Goal: Task Accomplishment & Management: Manage account settings

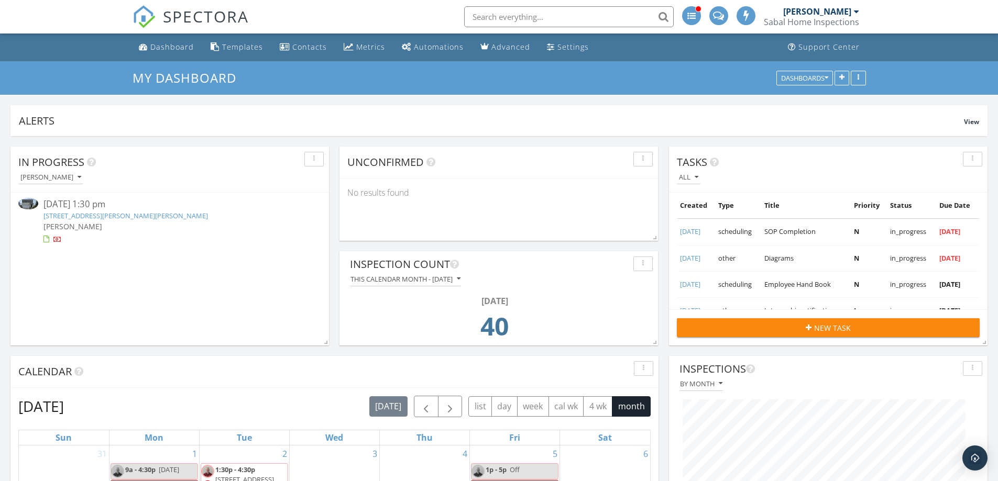
click at [145, 215] on link "430 Pender Woods Dr , Summerville, SC 29486" at bounding box center [125, 215] width 164 height 9
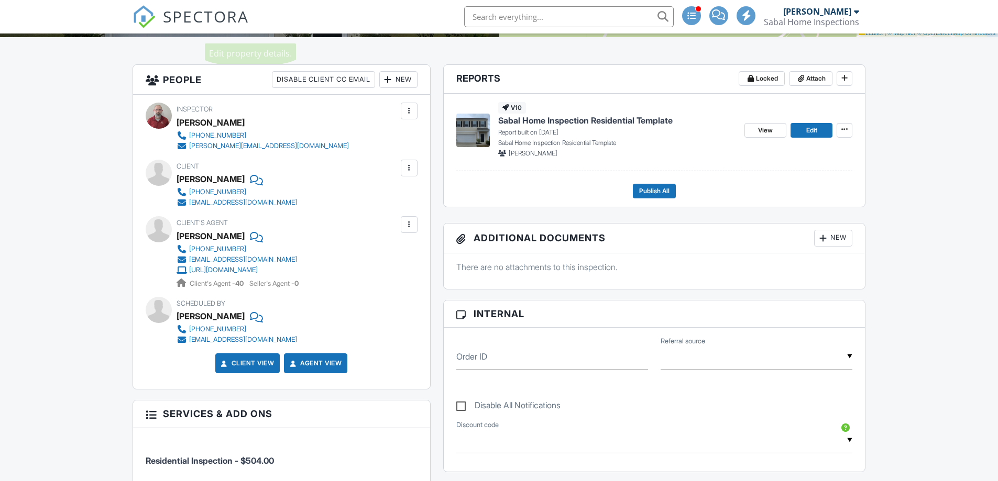
scroll to position [262, 0]
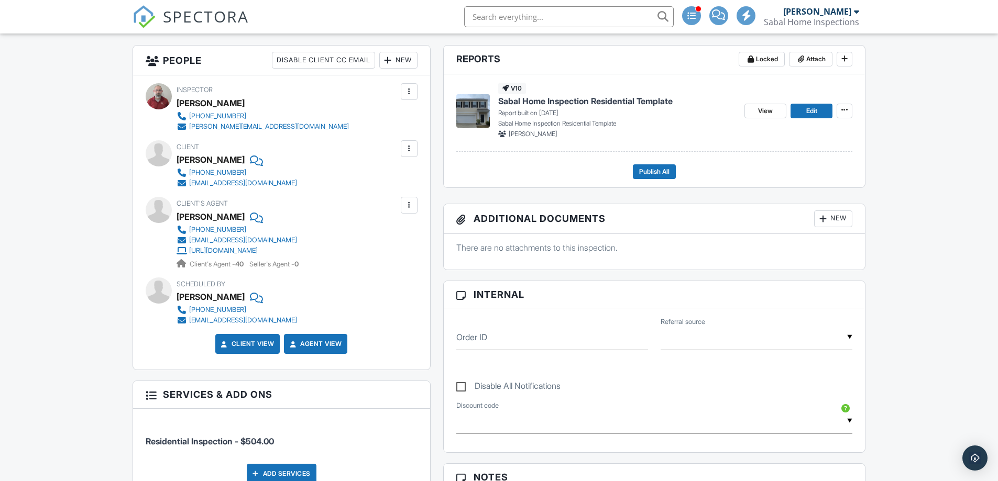
click at [574, 103] on span "Sabal Home Inspection Residential Template" at bounding box center [585, 101] width 174 height 12
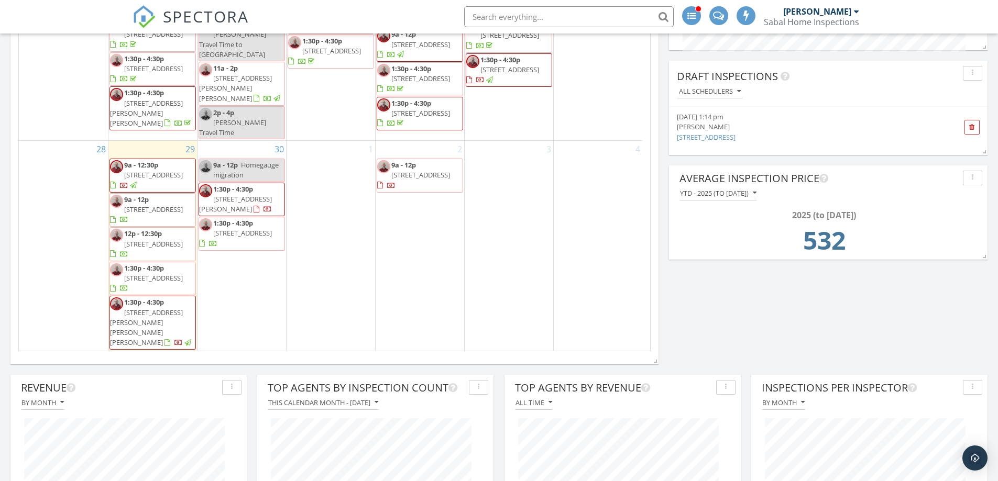
scroll to position [524, 0]
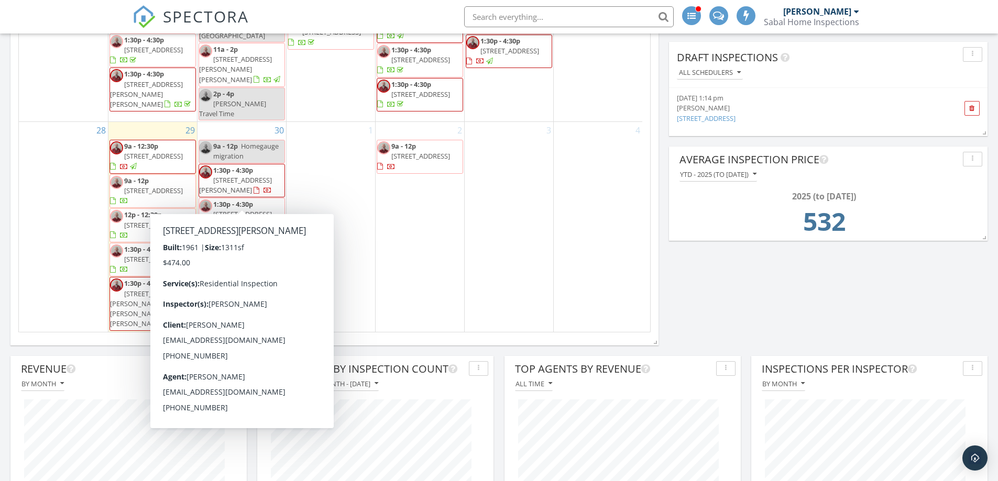
click at [235, 194] on span "[STREET_ADDRESS][PERSON_NAME]" at bounding box center [235, 184] width 73 height 19
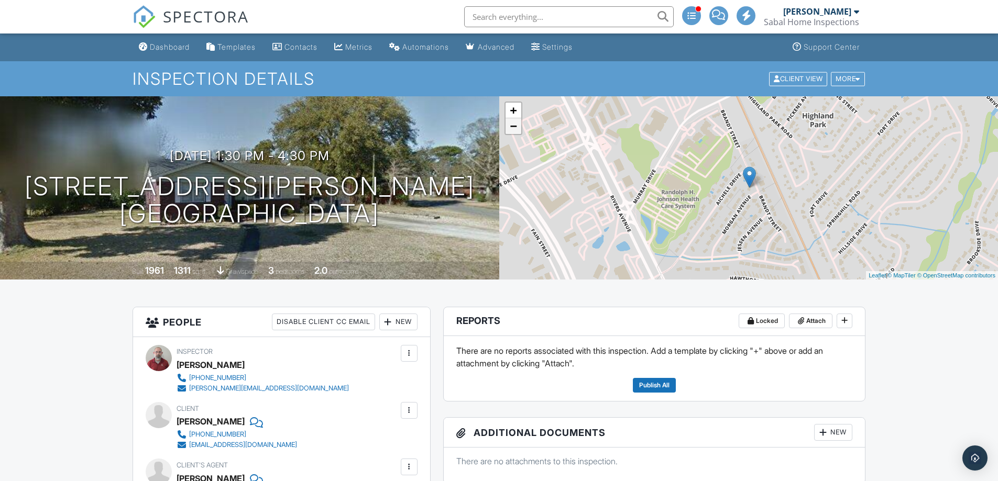
click at [513, 129] on link "−" at bounding box center [514, 126] width 16 height 16
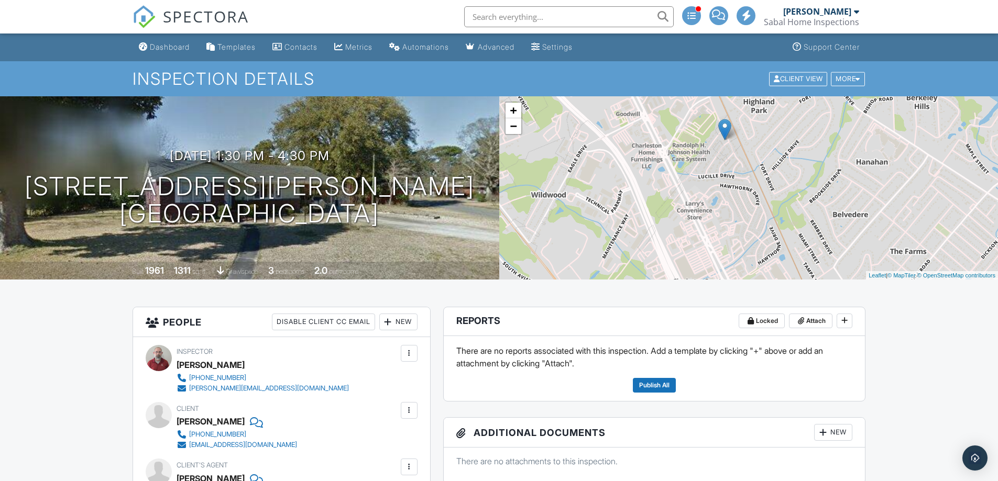
drag, startPoint x: 745, startPoint y: 248, endPoint x: 720, endPoint y: 199, distance: 55.1
click at [720, 199] on div "+ − Leaflet | © MapTiler © OpenStreetMap contributors" at bounding box center [748, 187] width 499 height 183
click at [520, 112] on link "+" at bounding box center [514, 111] width 16 height 16
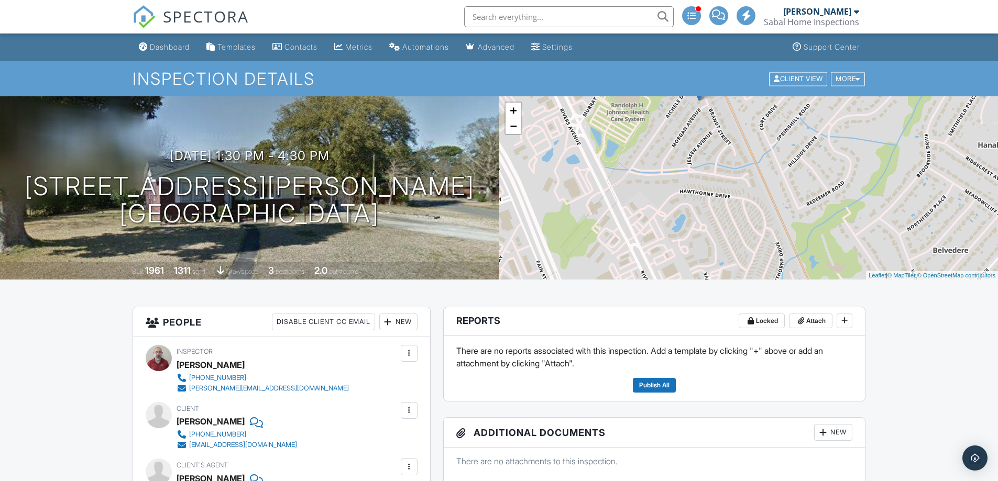
drag, startPoint x: 664, startPoint y: 145, endPoint x: 663, endPoint y: 265, distance: 120.0
click at [663, 265] on div "+ − Leaflet | © MapTiler © OpenStreetMap contributors" at bounding box center [748, 187] width 499 height 183
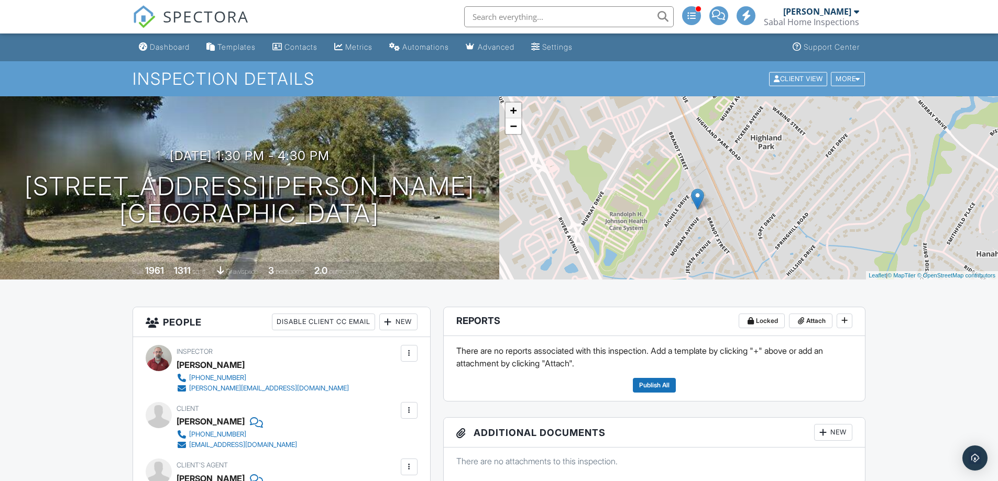
click at [512, 111] on link "+" at bounding box center [514, 111] width 16 height 16
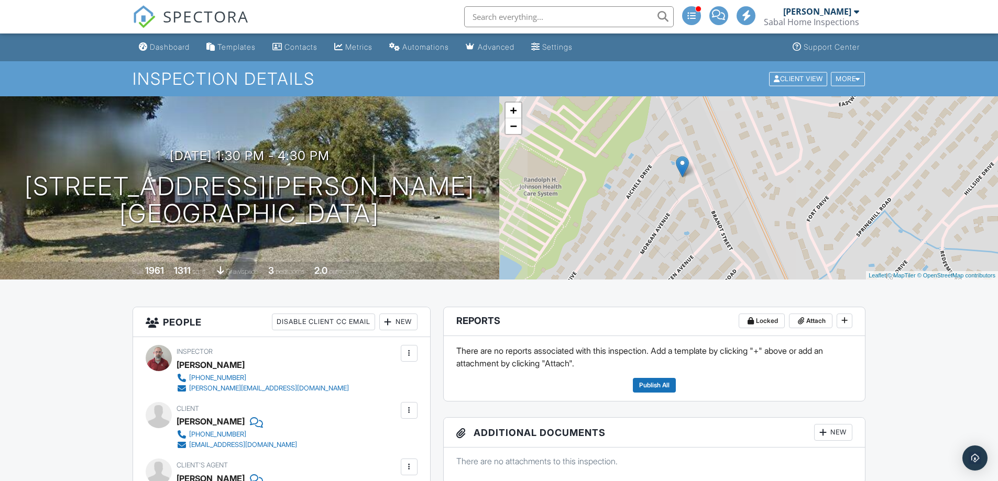
drag, startPoint x: 608, startPoint y: 181, endPoint x: 647, endPoint y: 126, distance: 66.9
click at [647, 126] on div "+ − Leaflet | © MapTiler © OpenStreetMap contributors" at bounding box center [748, 187] width 499 height 183
click at [514, 127] on link "−" at bounding box center [514, 126] width 16 height 16
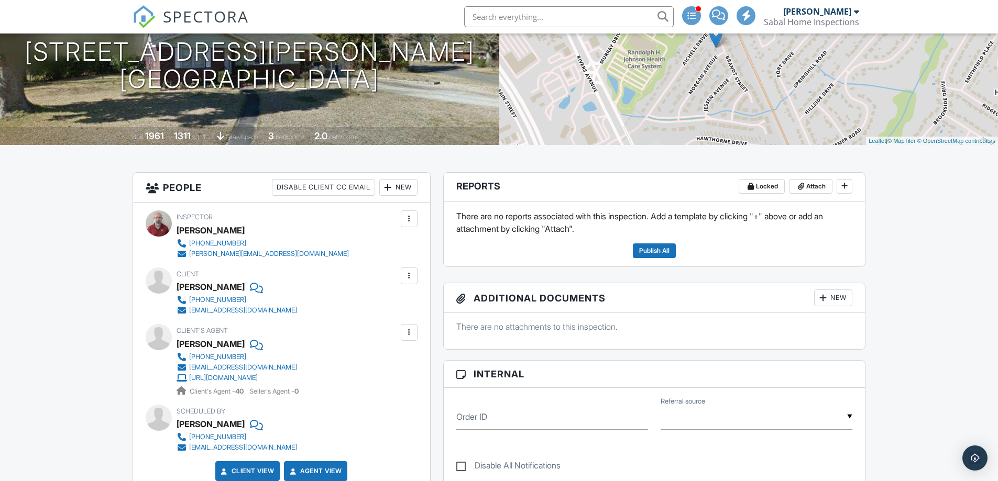
scroll to position [52, 0]
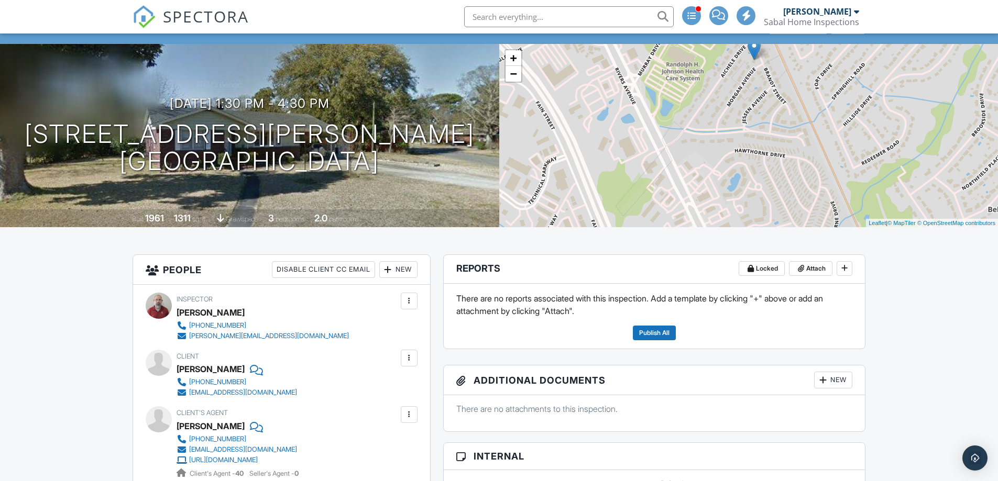
drag, startPoint x: 579, startPoint y: 196, endPoint x: 617, endPoint y: 125, distance: 80.9
click at [617, 125] on div "+ − Leaflet | © MapTiler © OpenStreetMap contributors" at bounding box center [748, 135] width 499 height 183
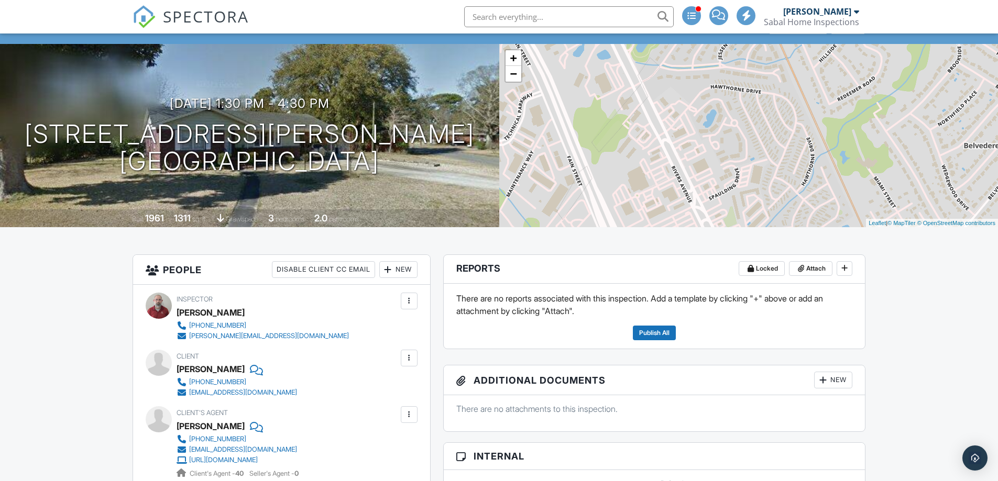
drag, startPoint x: 678, startPoint y: 183, endPoint x: 656, endPoint y: 118, distance: 68.1
click at [656, 118] on div "+ − Leaflet | © MapTiler © OpenStreetMap contributors" at bounding box center [748, 135] width 499 height 183
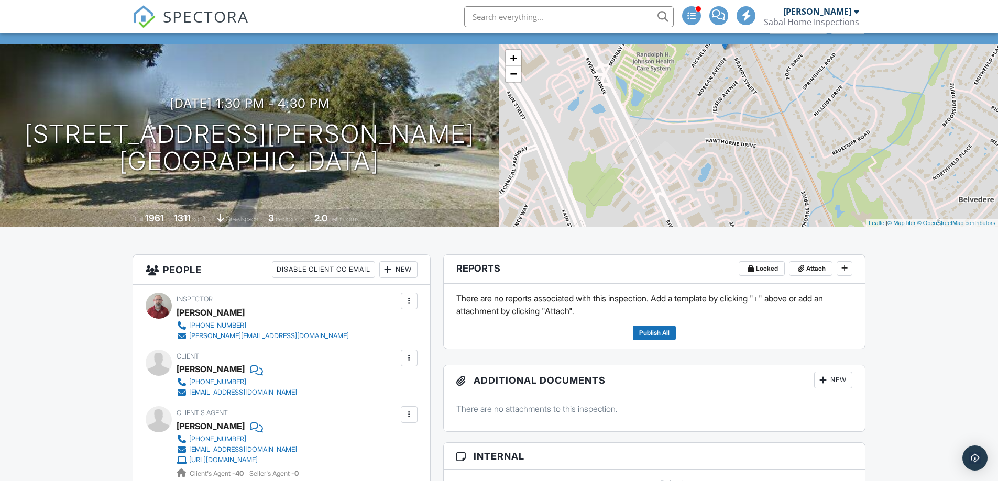
drag, startPoint x: 724, startPoint y: 155, endPoint x: 719, endPoint y: 211, distance: 55.8
click at [719, 211] on div "+ − Leaflet | © MapTiler © OpenStreetMap contributors" at bounding box center [748, 135] width 499 height 183
click at [510, 76] on link "−" at bounding box center [514, 74] width 16 height 16
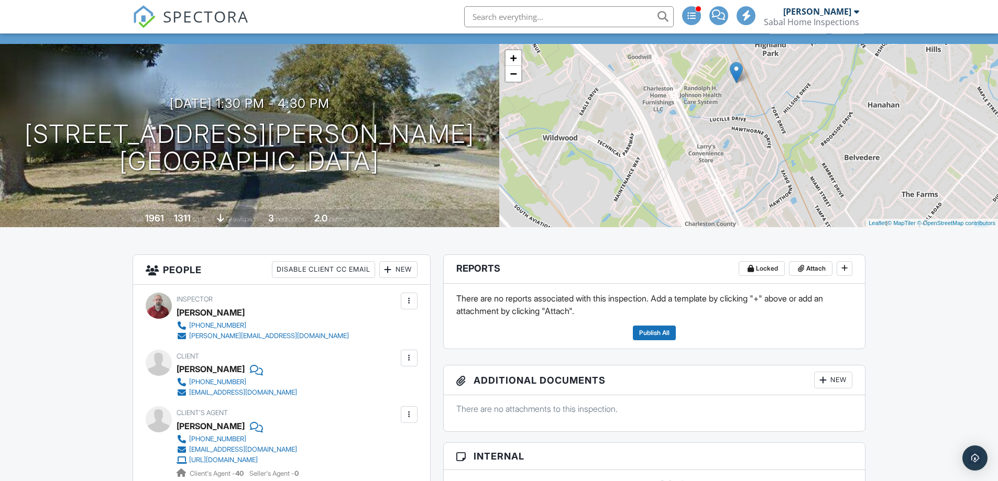
drag, startPoint x: 731, startPoint y: 178, endPoint x: 731, endPoint y: 166, distance: 11.5
click at [731, 166] on div "+ − Leaflet | © MapTiler © OpenStreetMap contributors" at bounding box center [748, 135] width 499 height 183
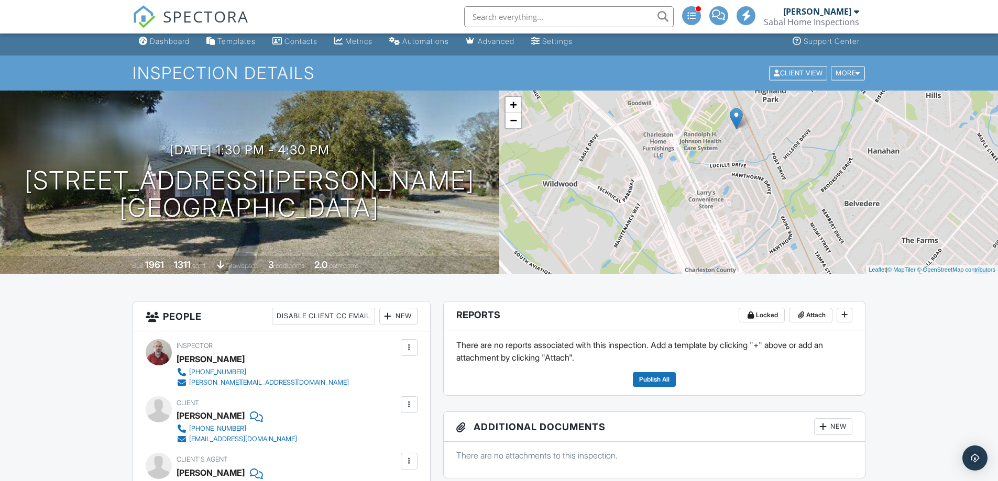
scroll to position [0, 0]
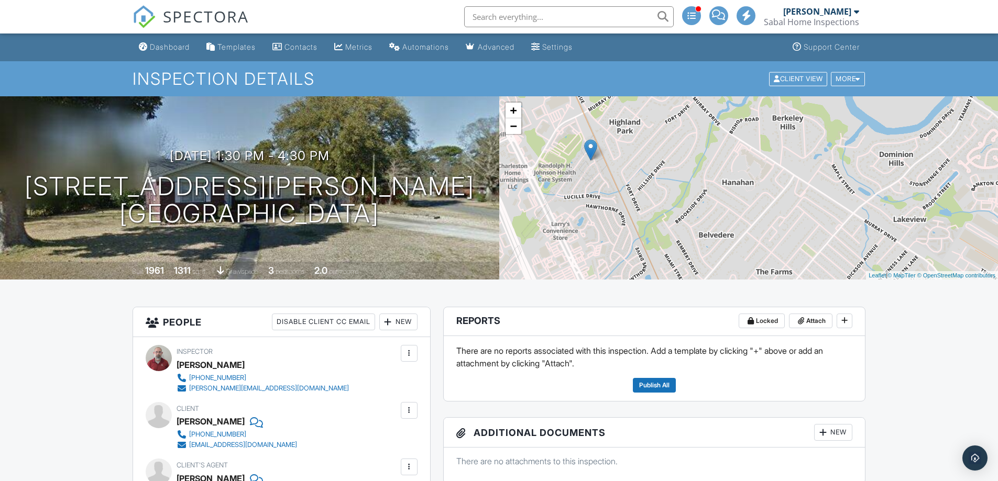
drag, startPoint x: 701, startPoint y: 162, endPoint x: 563, endPoint y: 194, distance: 141.9
click at [563, 194] on div "+ − Leaflet | © MapTiler © OpenStreetMap contributors" at bounding box center [748, 187] width 499 height 183
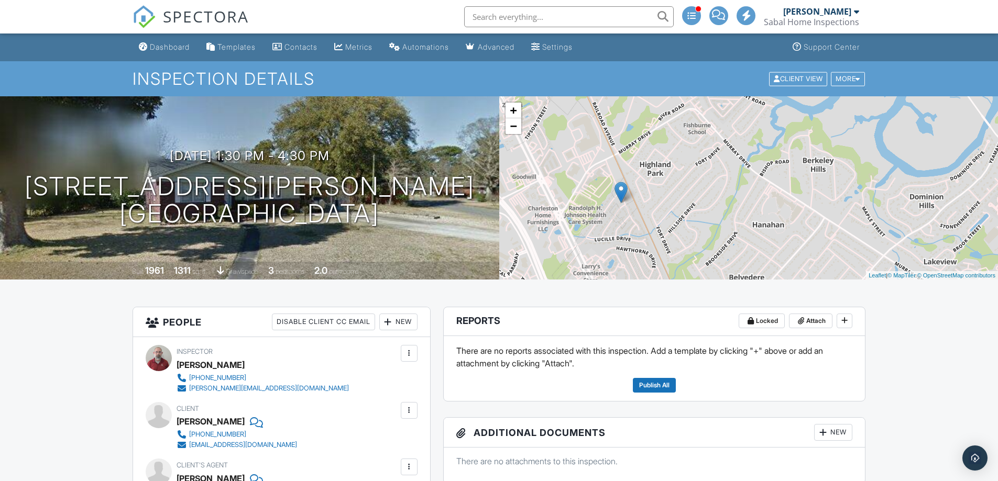
drag, startPoint x: 635, startPoint y: 164, endPoint x: 658, endPoint y: 205, distance: 46.7
click at [658, 205] on div "+ − Leaflet | © MapTiler © OpenStreetMap contributors" at bounding box center [748, 187] width 499 height 183
click at [514, 112] on link "+" at bounding box center [514, 111] width 16 height 16
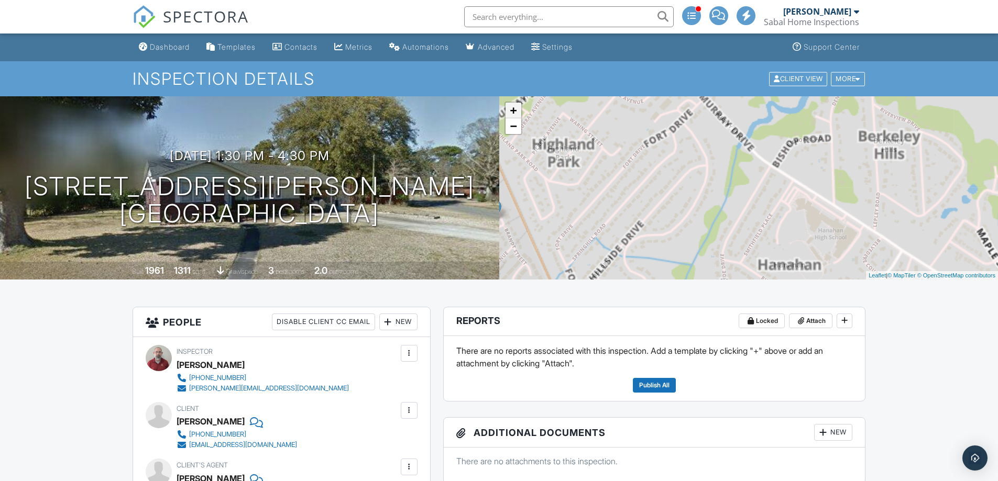
click at [514, 112] on link "+" at bounding box center [514, 111] width 16 height 16
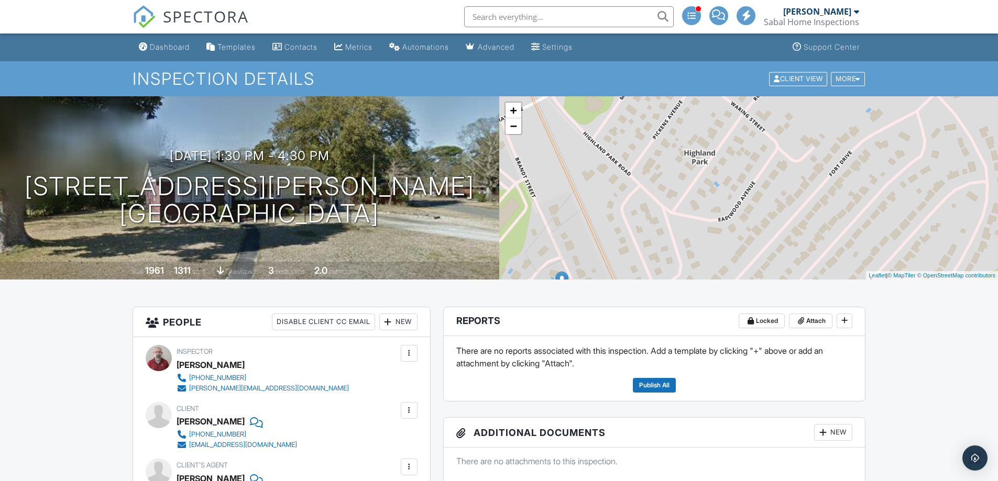
drag, startPoint x: 598, startPoint y: 157, endPoint x: 929, endPoint y: 191, distance: 332.8
click at [929, 191] on div "+ − Leaflet | © MapTiler © OpenStreetMap contributors" at bounding box center [748, 187] width 499 height 183
click at [511, 131] on link "−" at bounding box center [514, 126] width 16 height 16
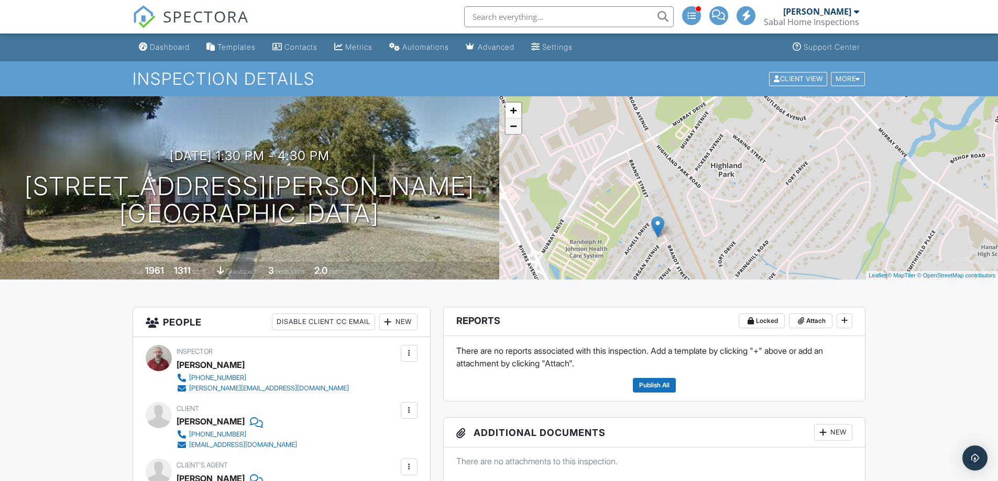
click at [511, 130] on link "−" at bounding box center [514, 126] width 16 height 16
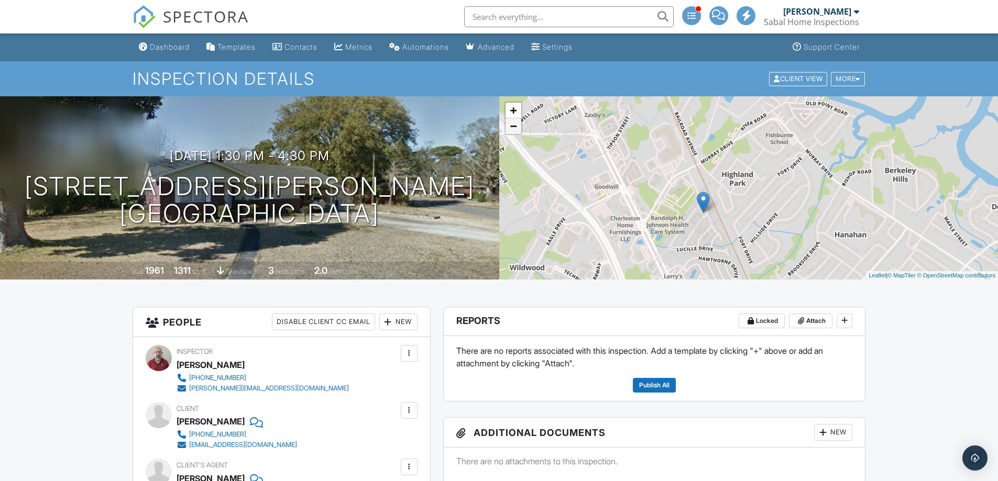
click at [517, 129] on link "−" at bounding box center [514, 126] width 16 height 16
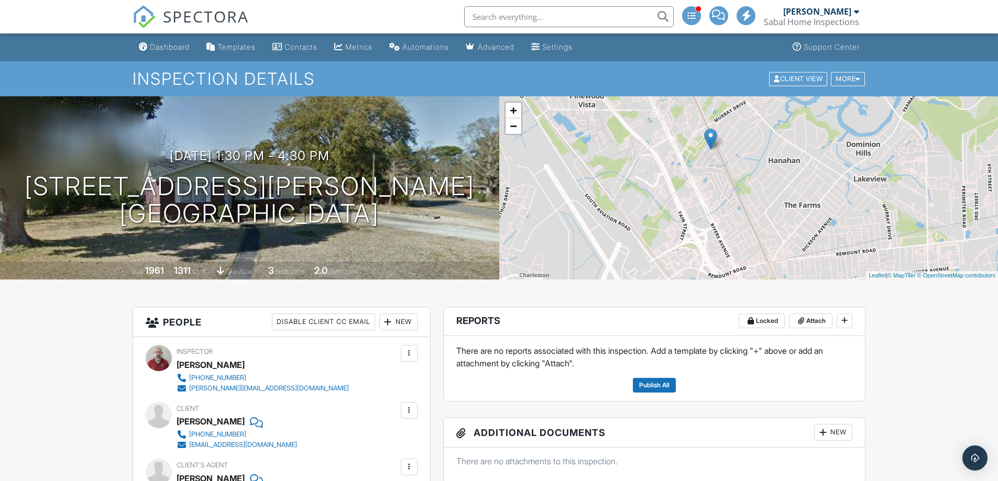
drag, startPoint x: 647, startPoint y: 184, endPoint x: 625, endPoint y: 132, distance: 56.6
click at [625, 132] on div "+ − Leaflet | © MapTiler © OpenStreetMap contributors" at bounding box center [748, 187] width 499 height 183
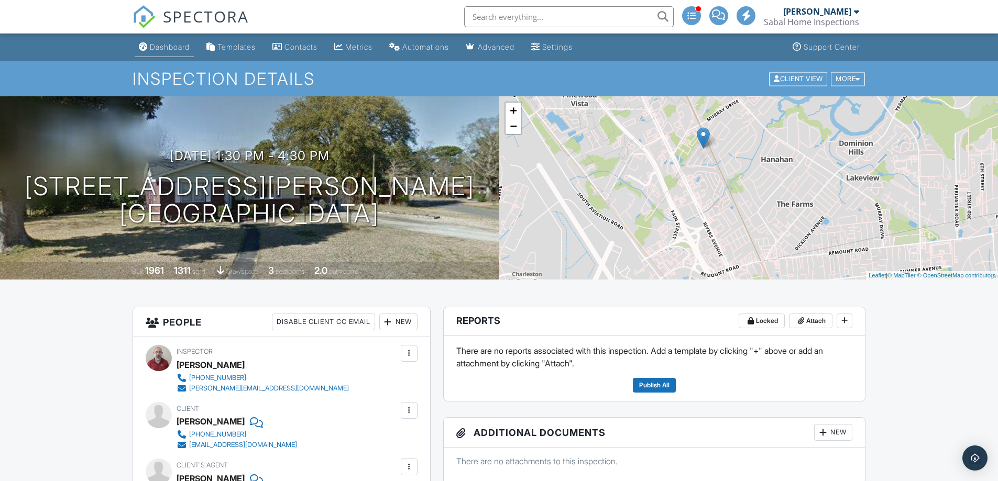
click at [186, 48] on div "Dashboard" at bounding box center [170, 46] width 40 height 9
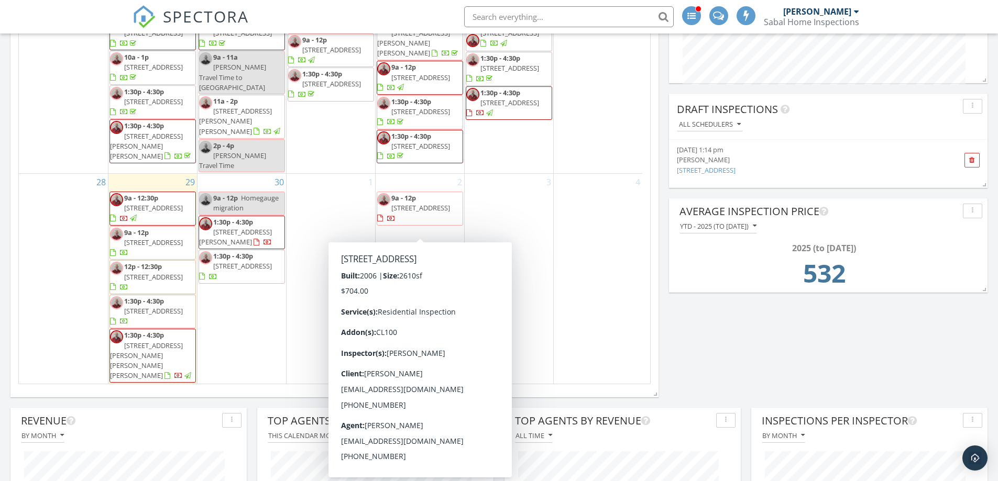
scroll to position [471, 0]
click at [722, 365] on div "Map 1 2 3 1 2 + − [GEOGRAPHIC_DATA], [GEOGRAPHIC_DATA], W [GEOGRAPHIC_DATA], [G…" at bounding box center [499, 377] width 998 height 1425
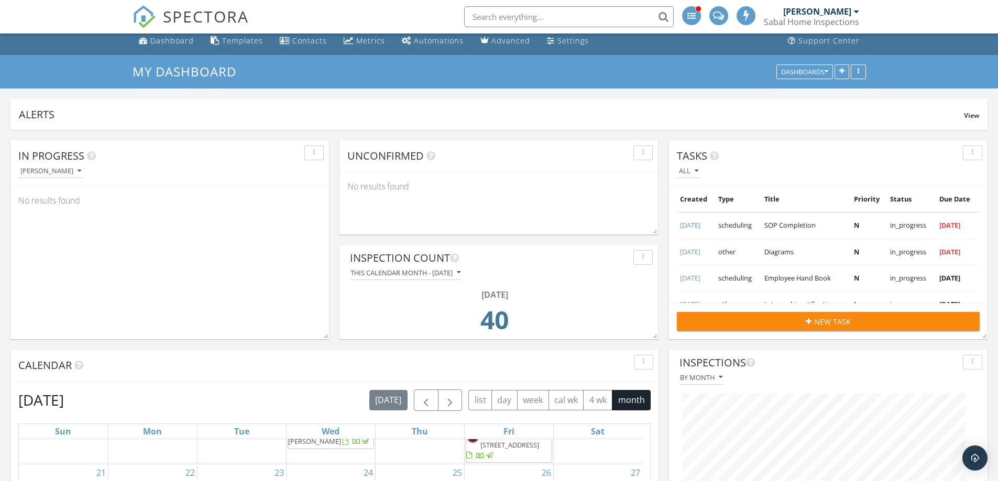
scroll to position [0, 0]
